Goal: Information Seeking & Learning: Learn about a topic

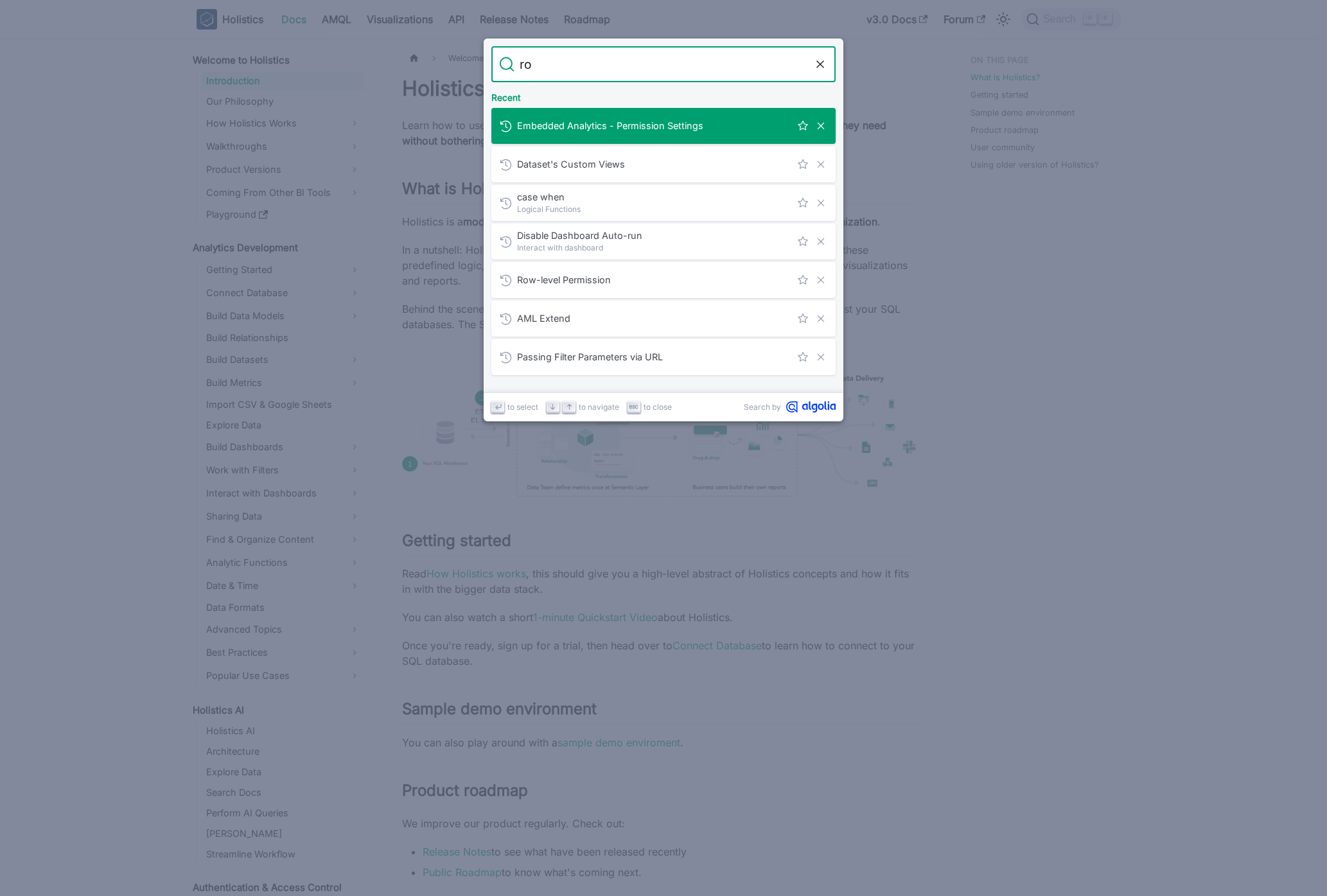
type input "row"
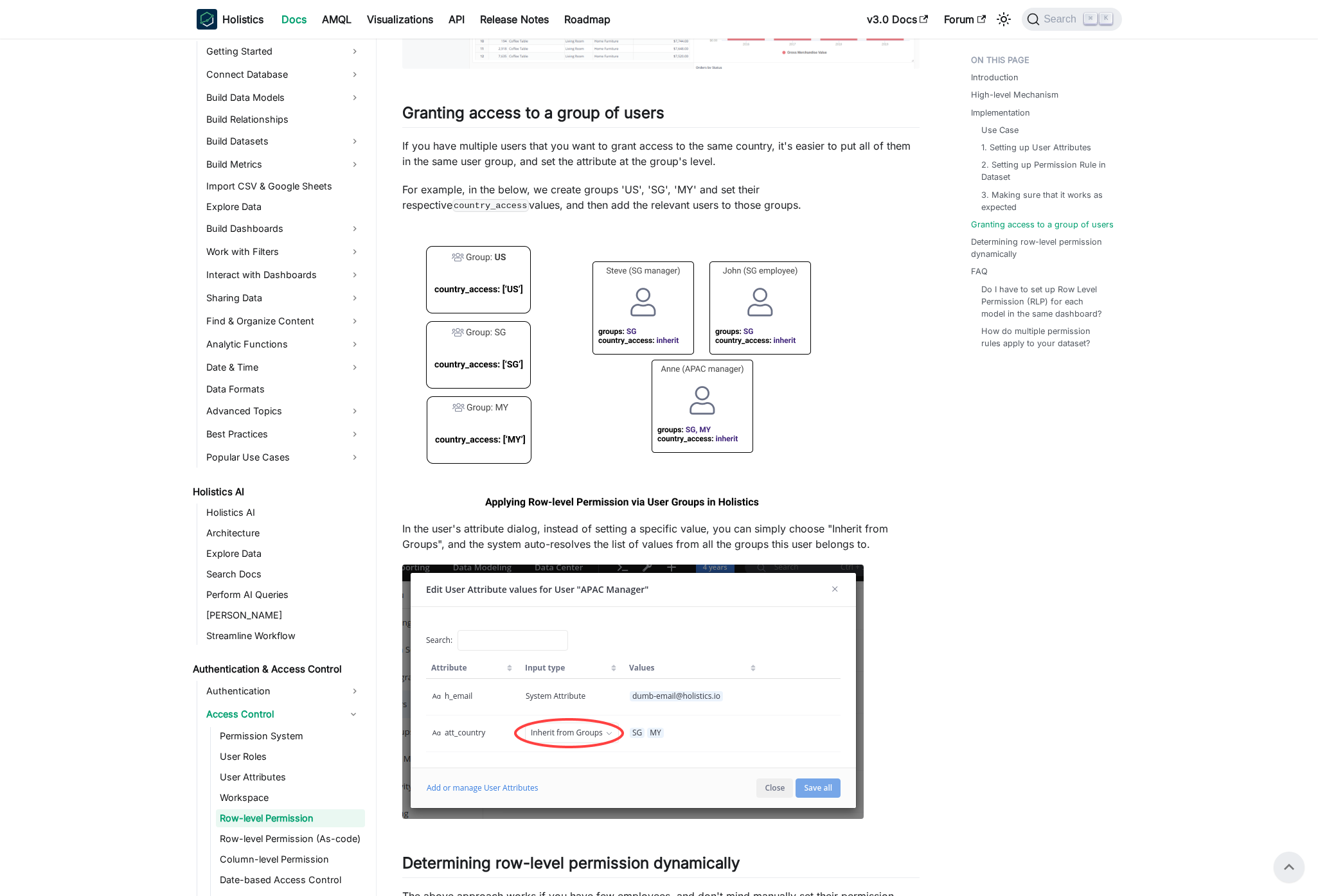
scroll to position [3849, 0]
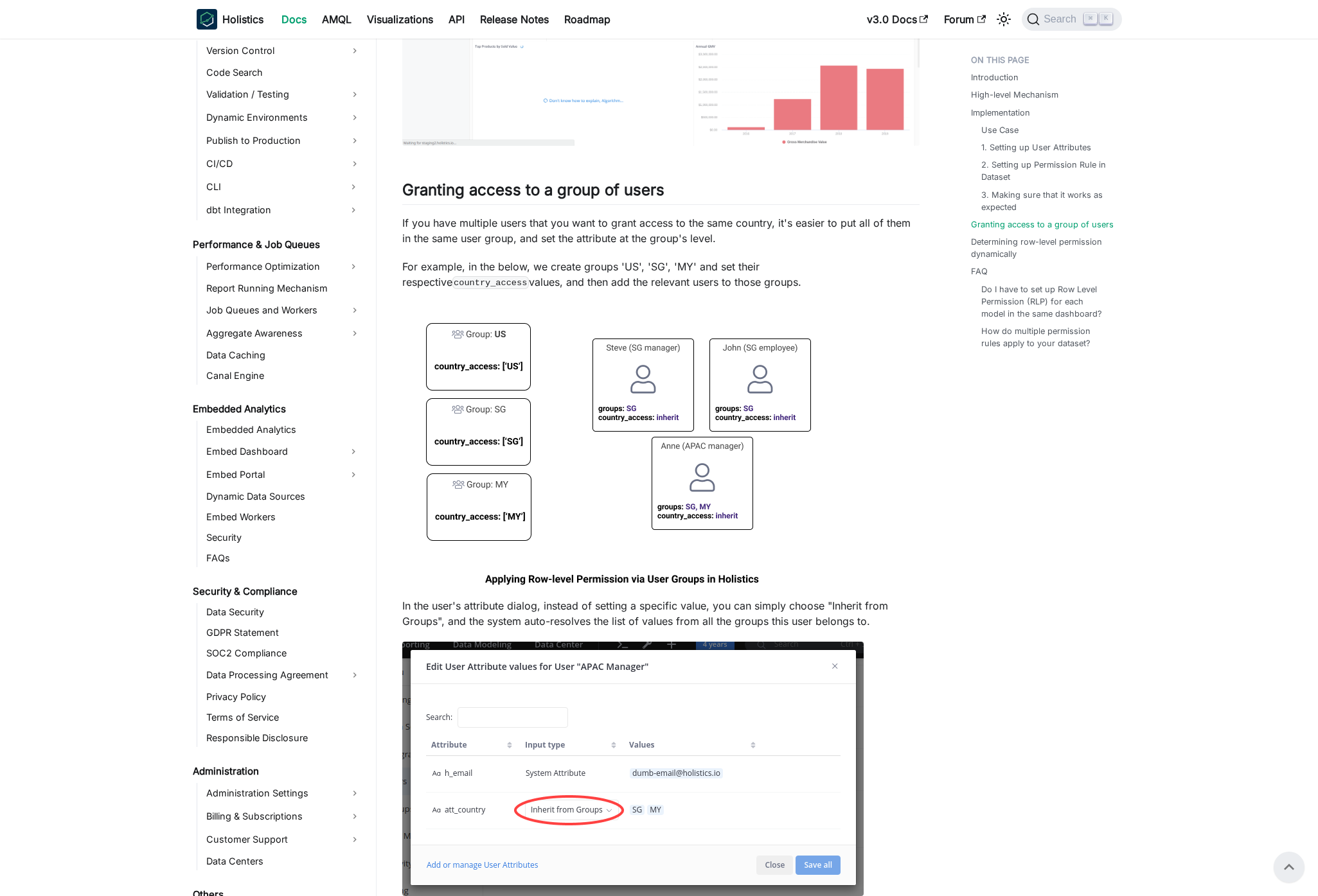
scroll to position [1234, 0]
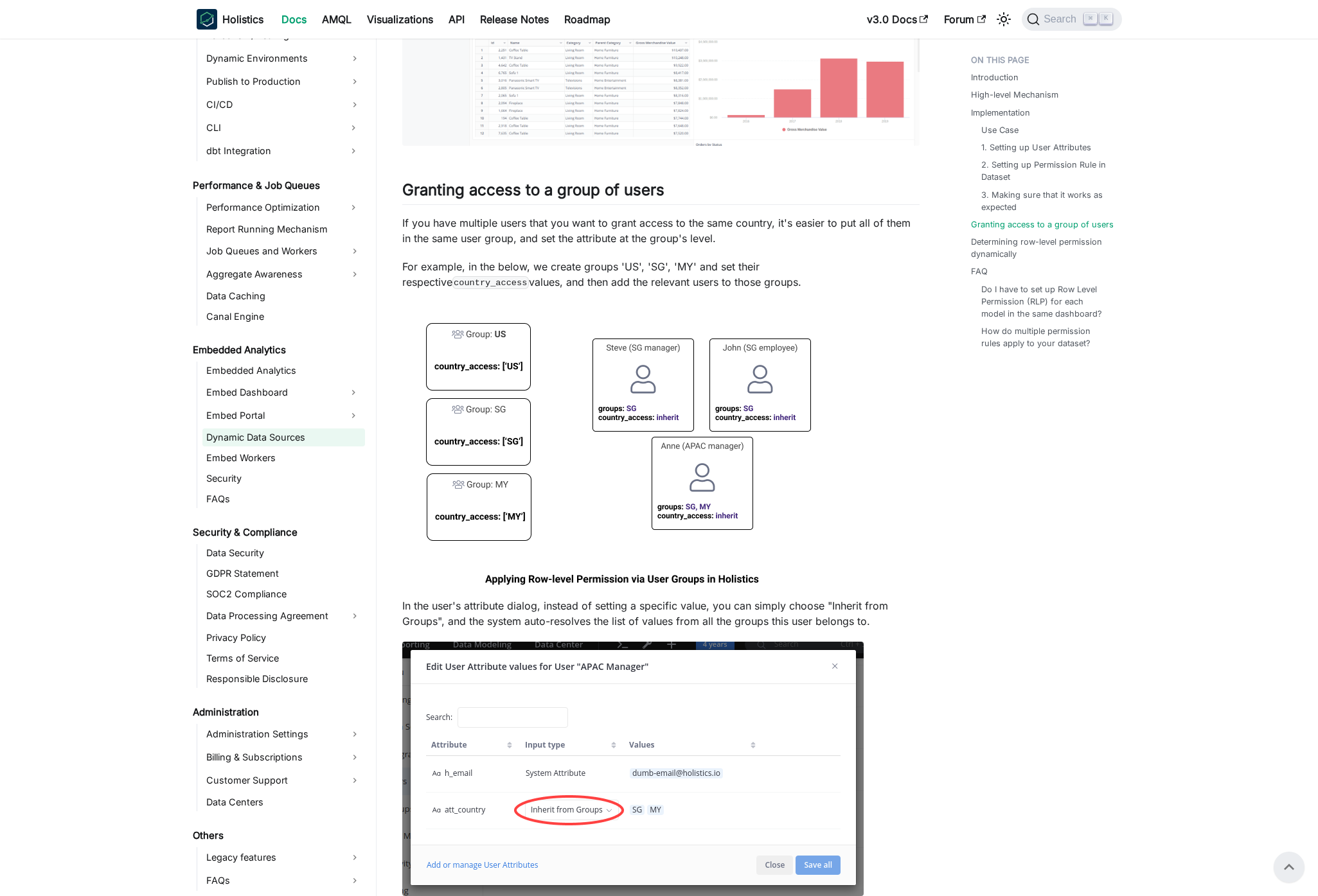
click at [295, 444] on link "Dynamic Data Sources" at bounding box center [284, 437] width 163 height 18
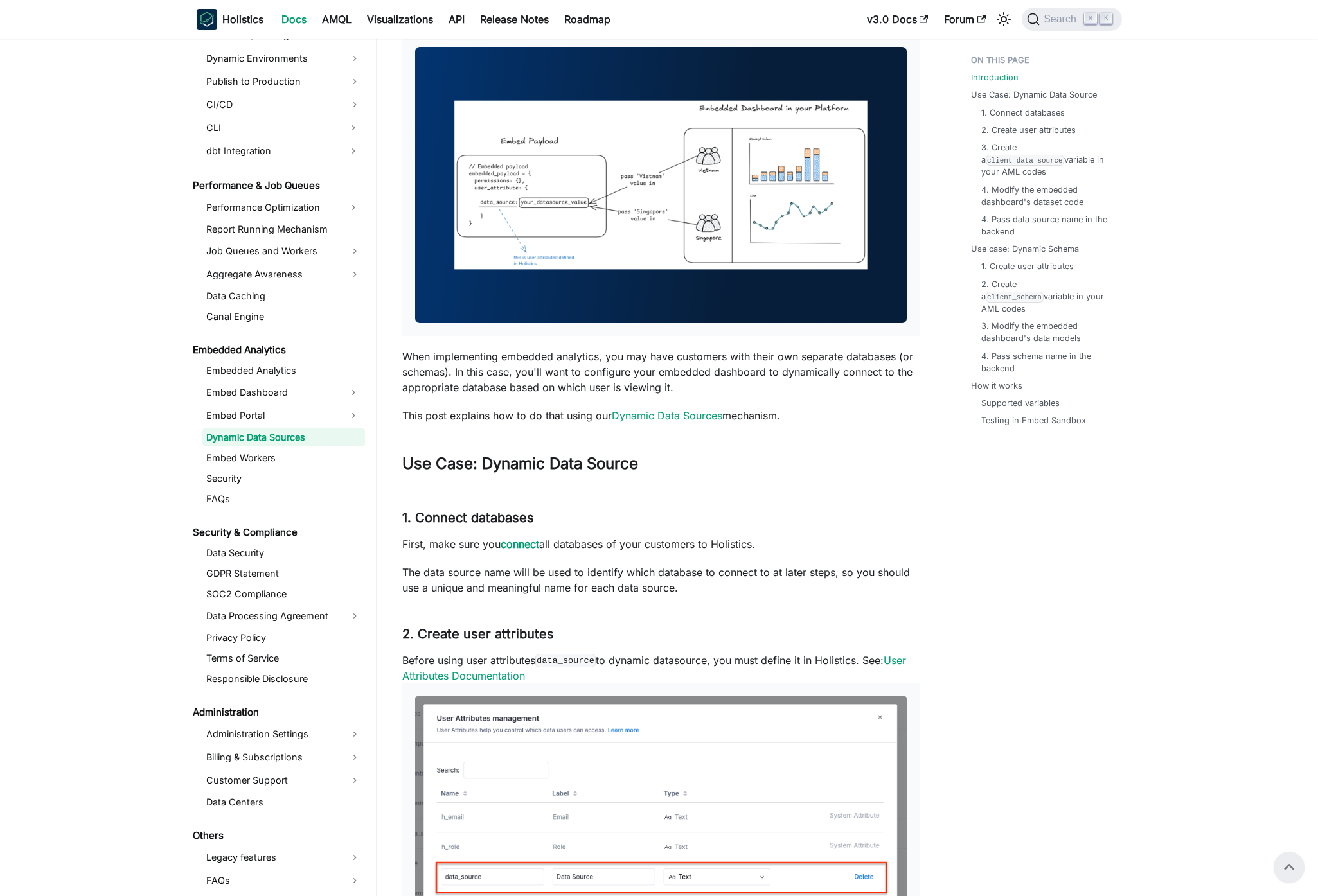
scroll to position [187, 0]
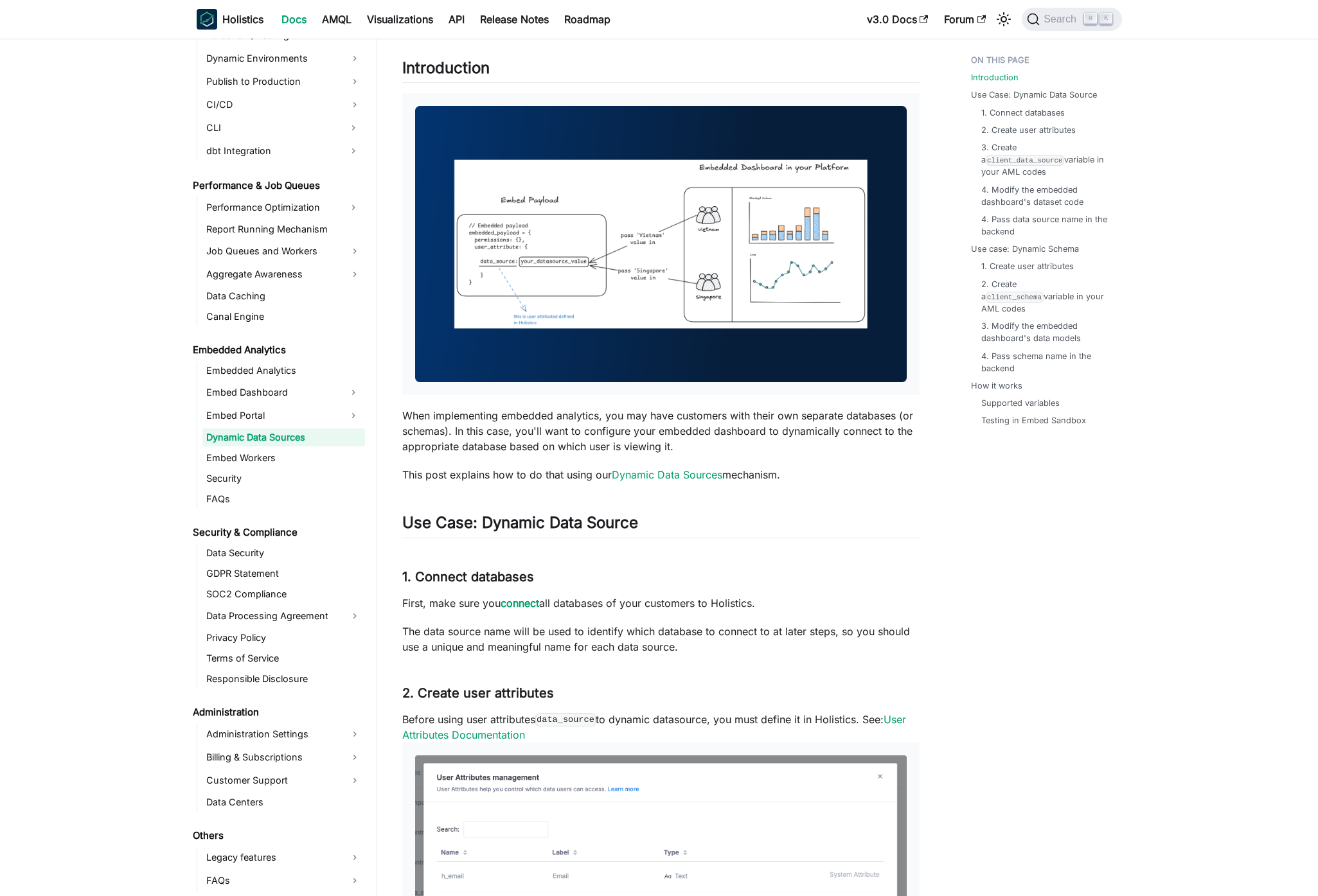
click at [733, 263] on img at bounding box center [660, 244] width 492 height 277
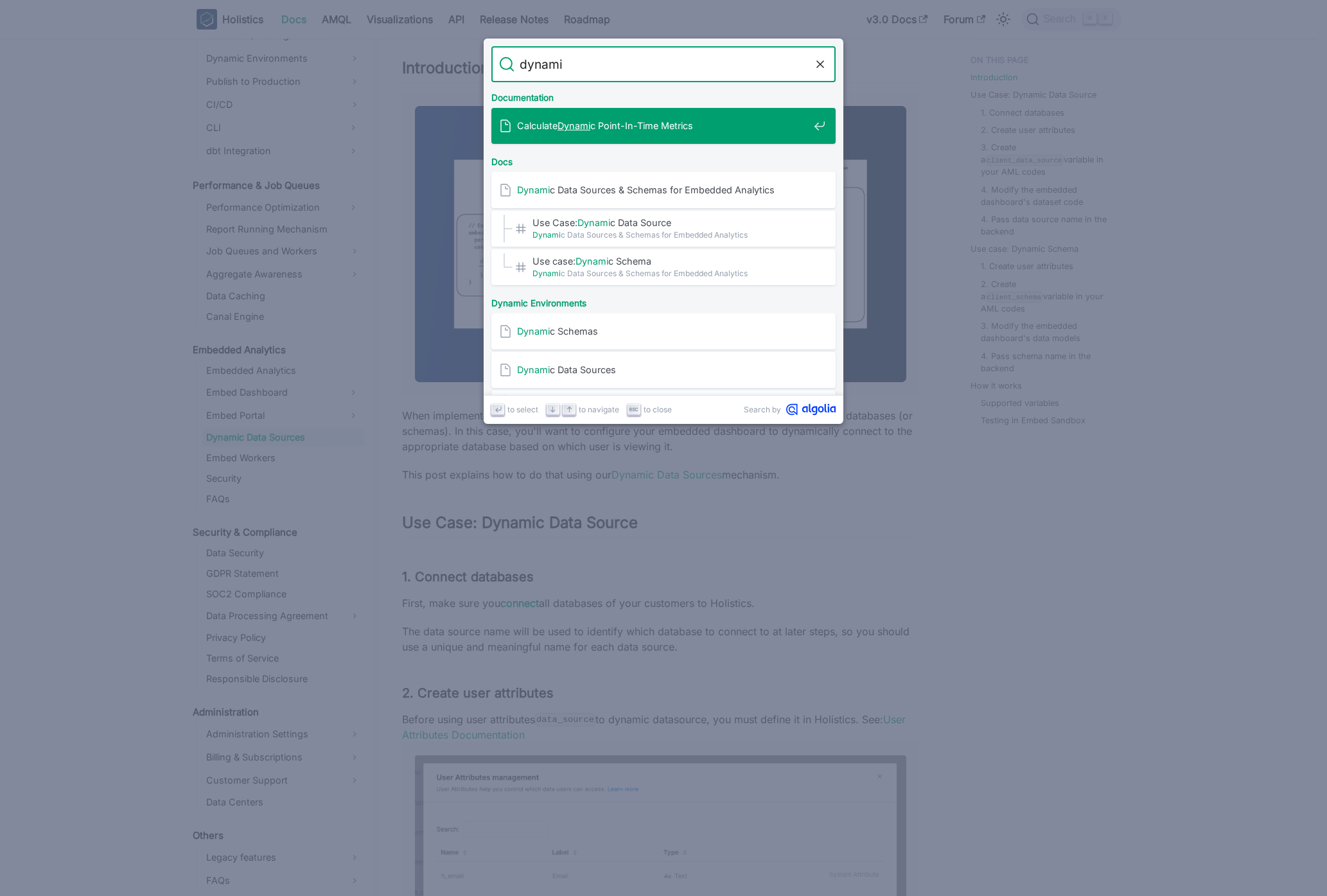
type input "dynamic"
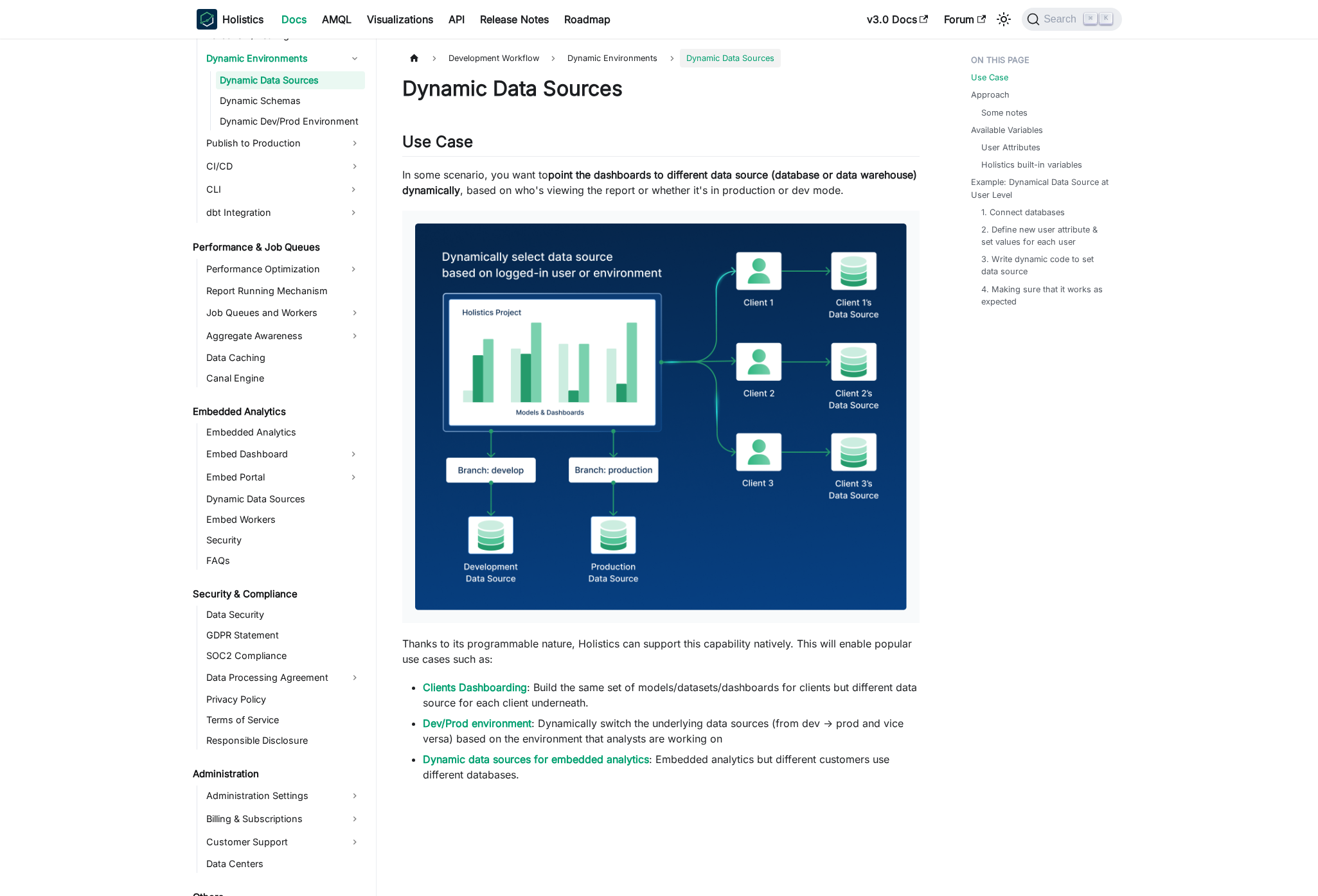
click at [754, 460] on img at bounding box center [660, 417] width 492 height 386
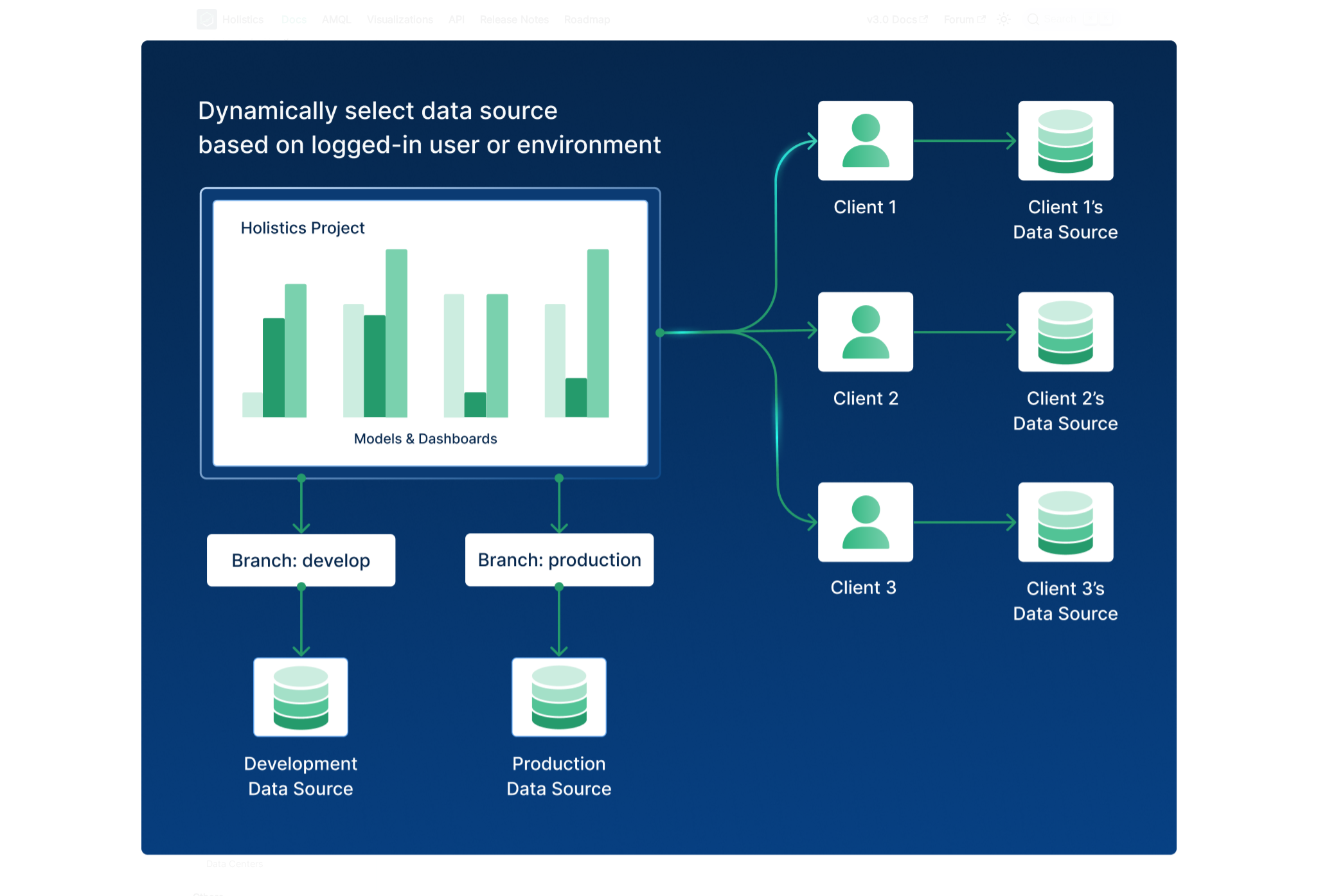
click at [753, 460] on img at bounding box center [659, 448] width 1036 height 815
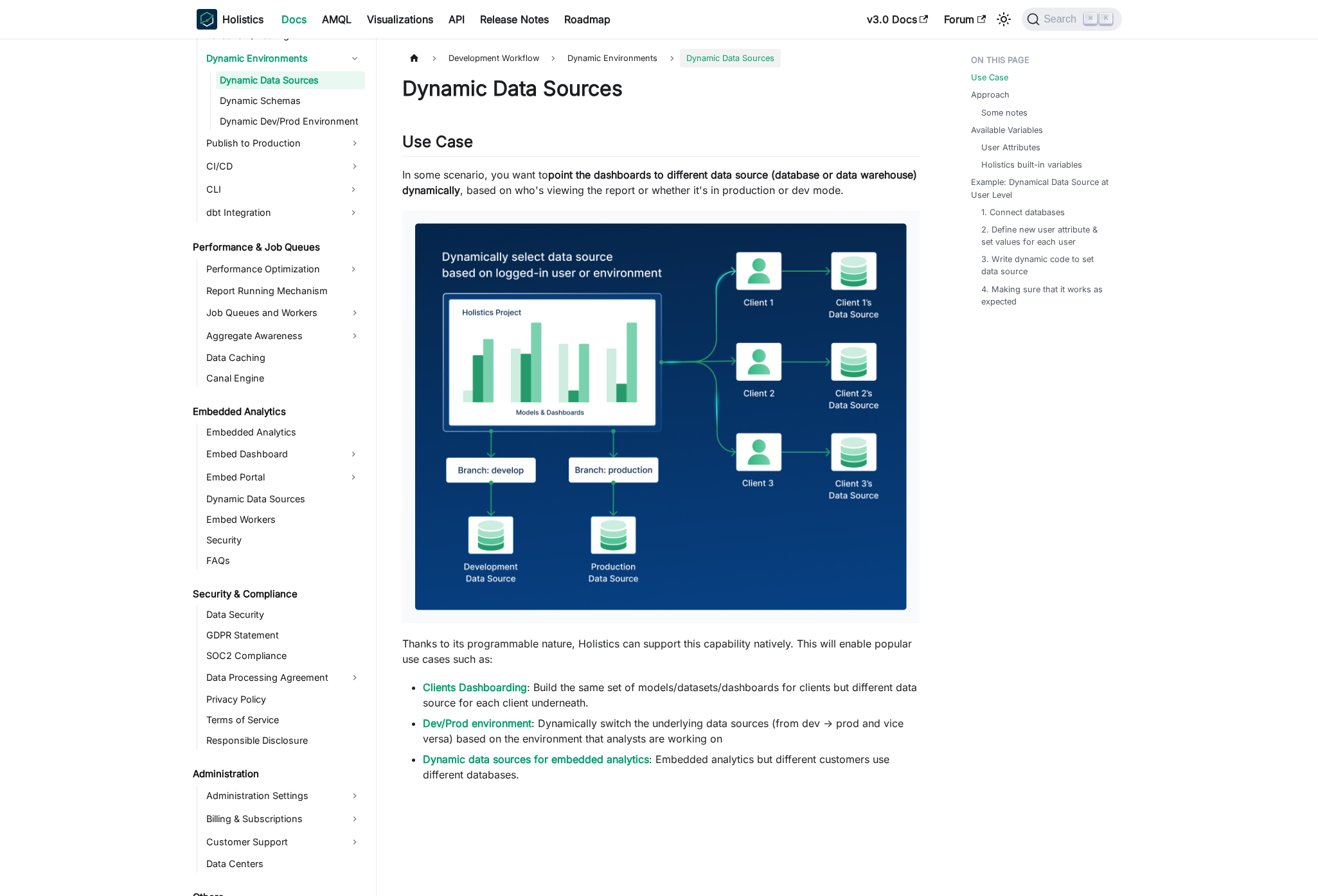
click at [902, 738] on li "Dev/Prod environment : Dynamically switch the underlying data sources (from dev…" at bounding box center [671, 730] width 497 height 31
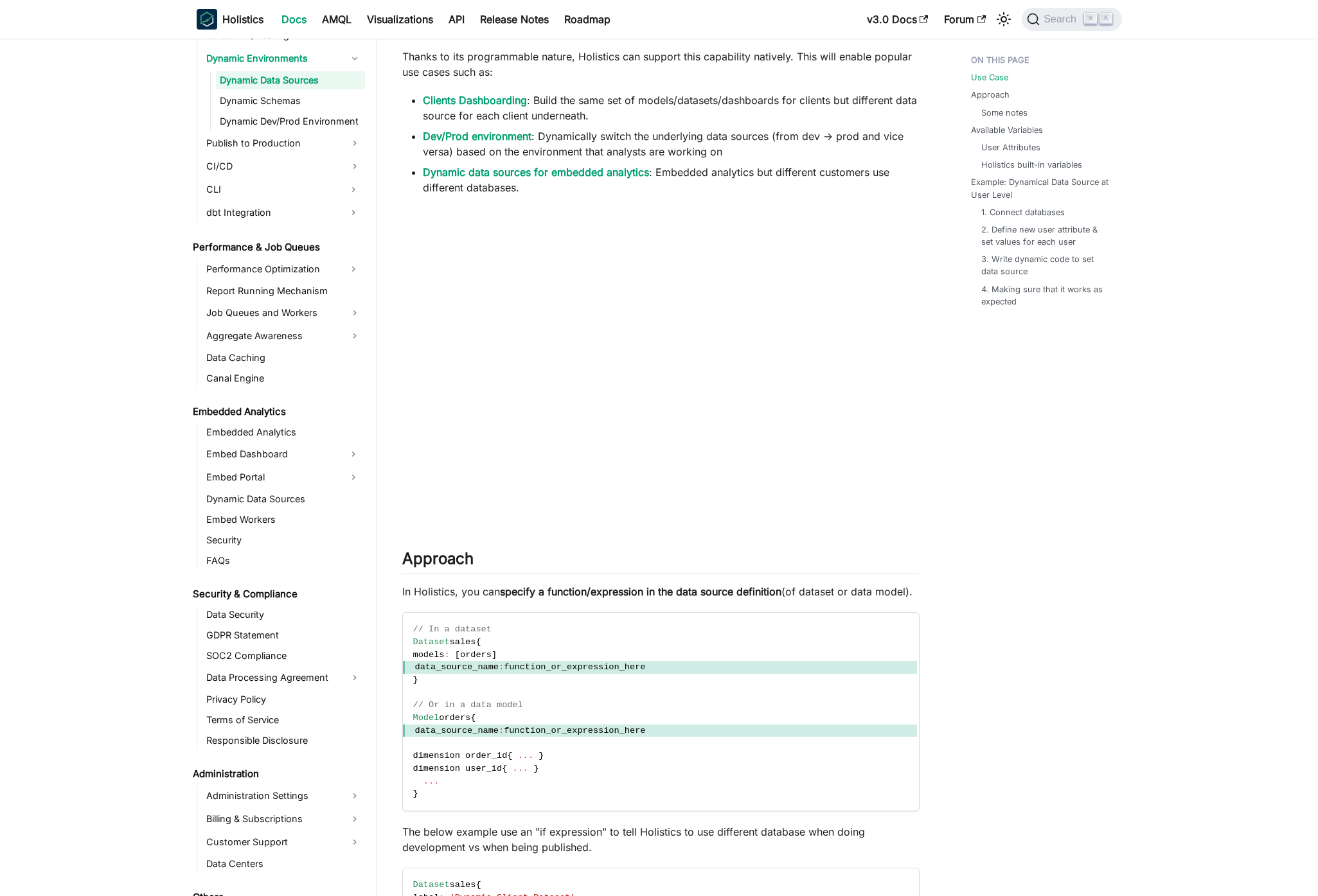
scroll to position [699, 0]
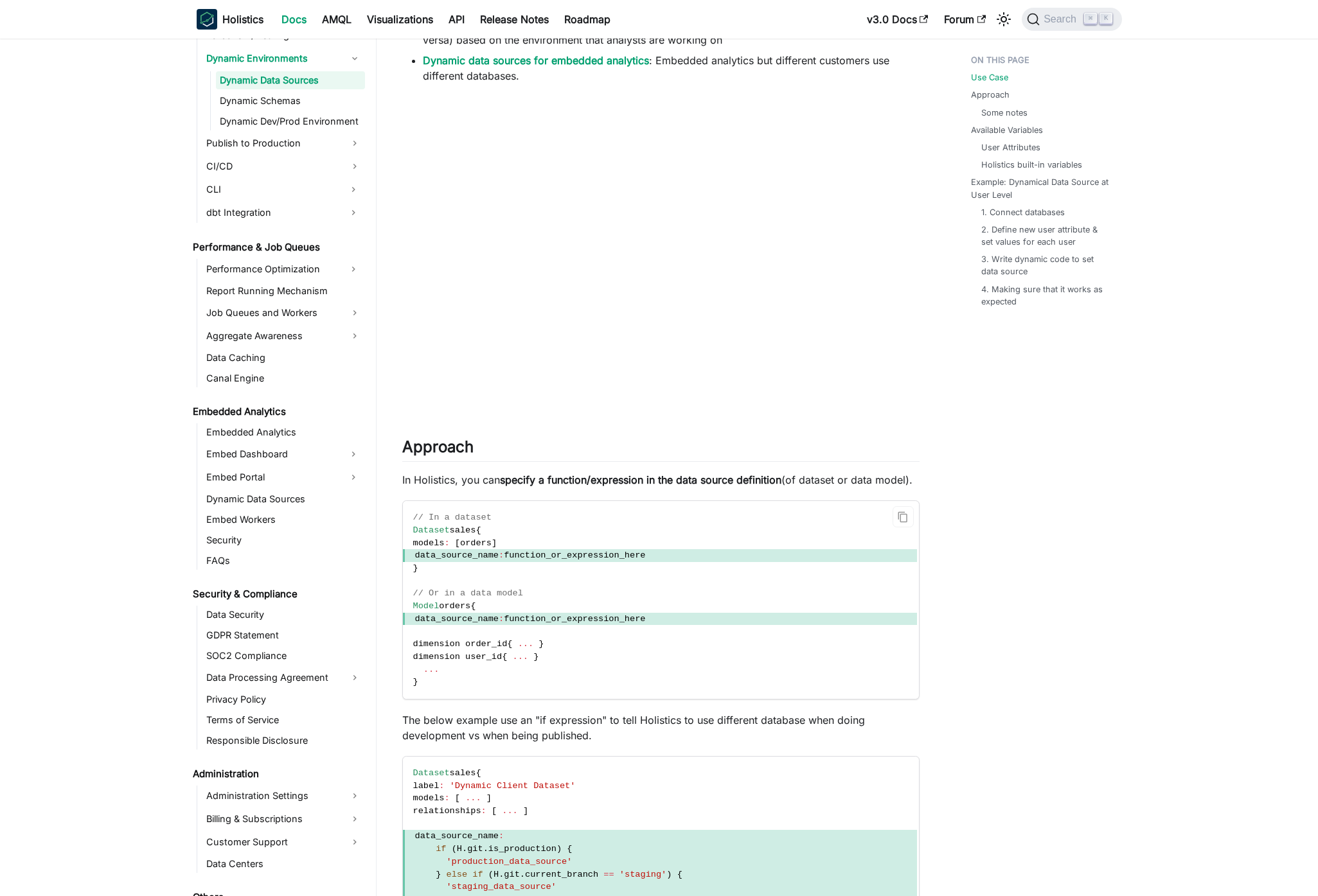
click at [566, 663] on code "// In a dataset Dataset sales { models : [ orders ] data_source_name : function…" at bounding box center [659, 600] width 514 height 198
